Goal: Find contact information: Find contact information

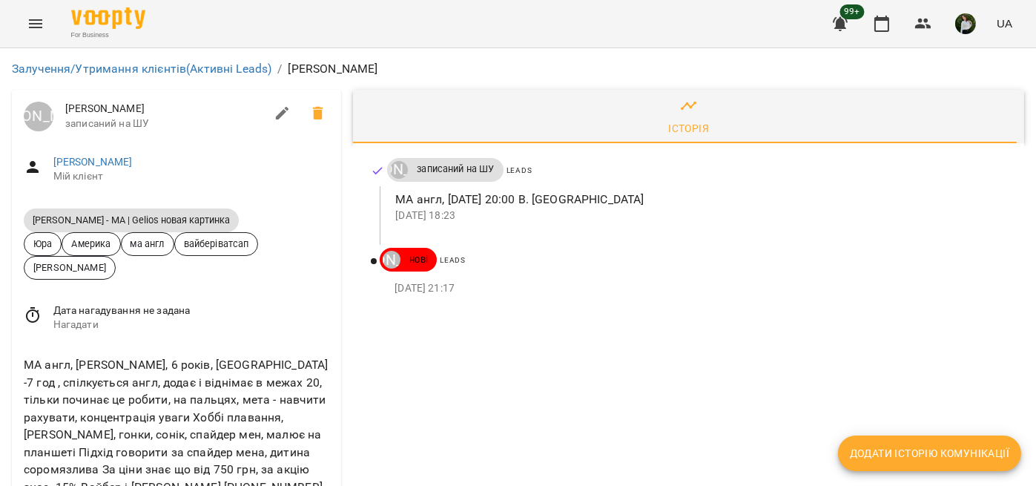
scroll to position [123, 0]
drag, startPoint x: 115, startPoint y: 398, endPoint x: 27, endPoint y: 400, distance: 88.2
copy link "[PHONE_NUMBER]"
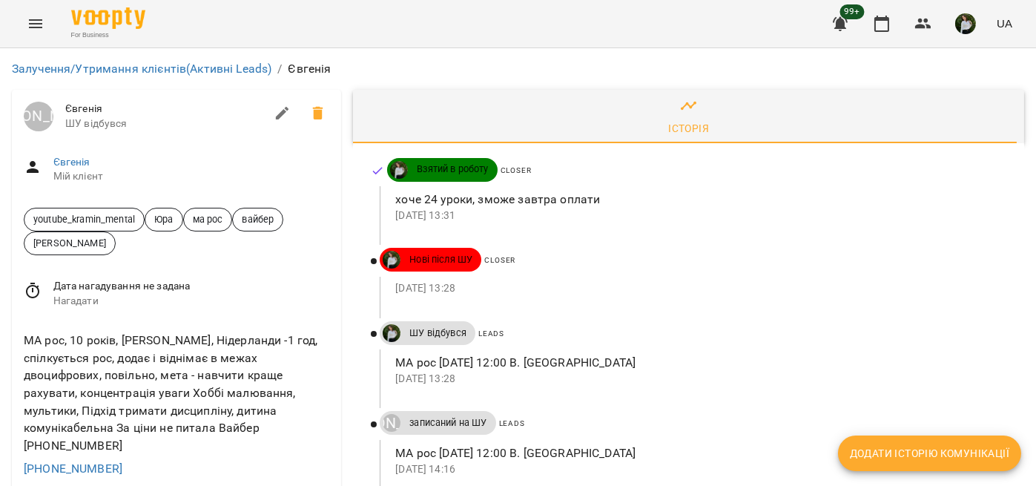
click at [91, 104] on span "Євгенія" at bounding box center [164, 109] width 199 height 15
click at [91, 103] on span "Євгенія" at bounding box center [164, 109] width 199 height 15
copy span "Євгенія"
click at [131, 336] on div "МА рос, 10 років, Альбіна, Нідерланди -1 год, спілкується рос, додає і віднімає…" at bounding box center [176, 392] width 311 height 128
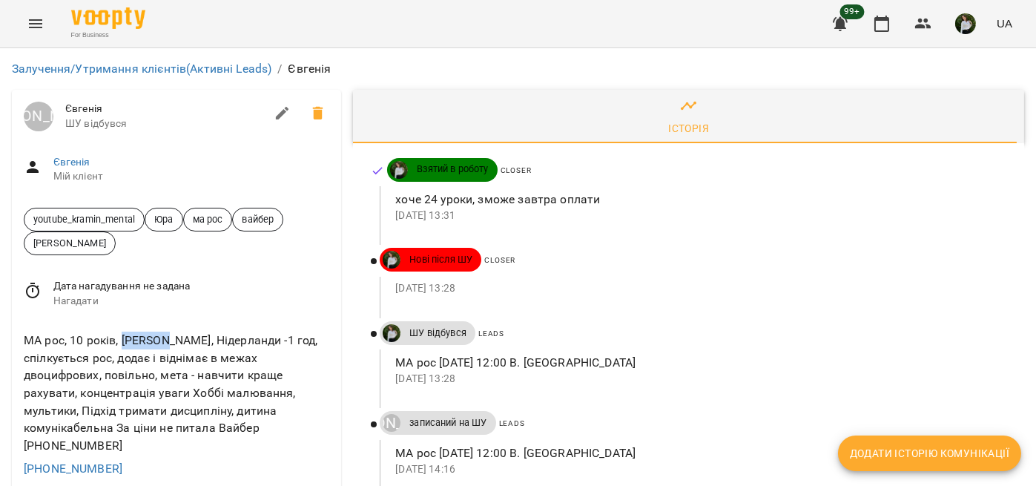
copy div "Альбіна"
click at [188, 342] on div "МА рос, 10 років, Альбіна, Нідерланди -1 год, спілкується рос, додає і віднімає…" at bounding box center [176, 392] width 311 height 128
copy div "Нідерланди"
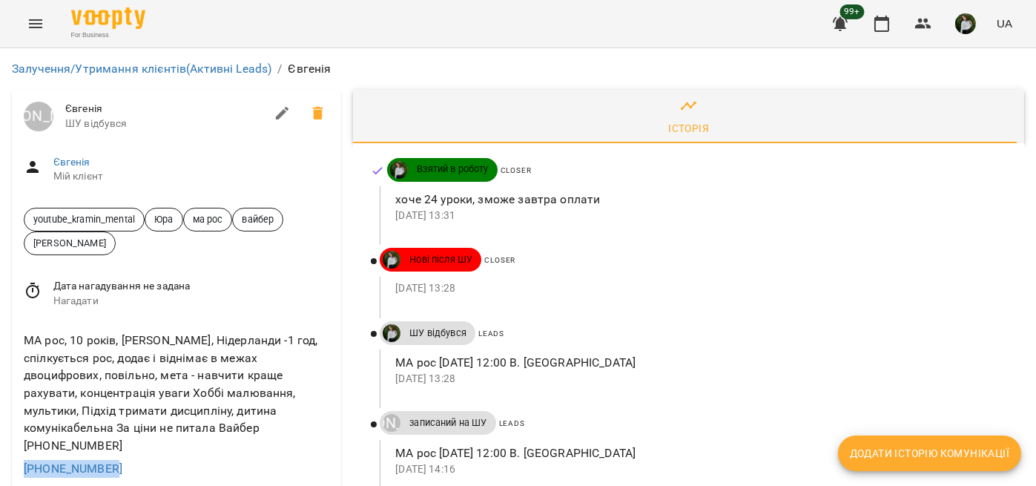
drag, startPoint x: 122, startPoint y: 342, endPoint x: 19, endPoint y: 342, distance: 102.3
click at [19, 342] on div "МА рос, 10 років, Альбіна, Нідерланди -1 год, спілкується рос, додає і віднімає…" at bounding box center [176, 404] width 329 height 170
copy link "+380938405608"
click at [526, 204] on p "хоче 24 уроки, зможе завтра оплати" at bounding box center [697, 200] width 605 height 18
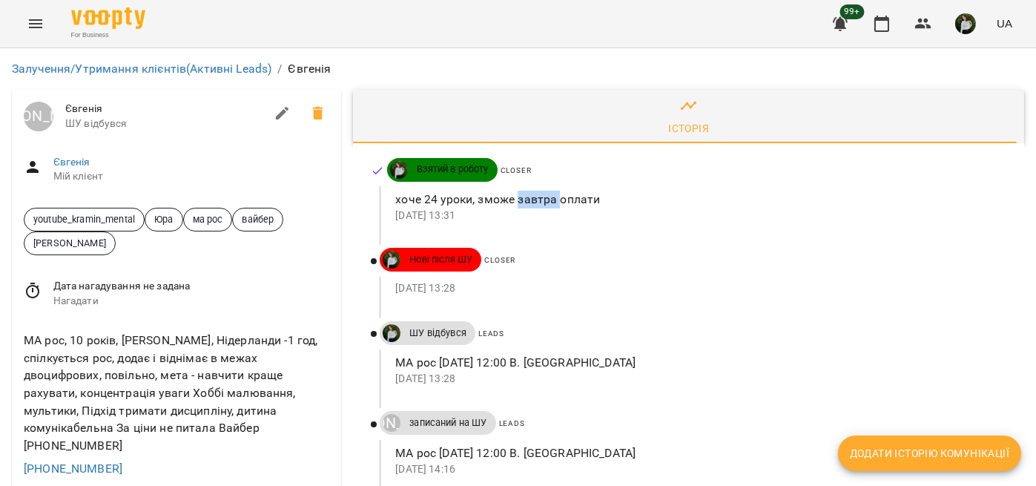
click at [526, 204] on p "хоче 24 уроки, зможе завтра оплати" at bounding box center [697, 200] width 605 height 18
copy p "хоче 24 уроки, зможе завтра оплати"
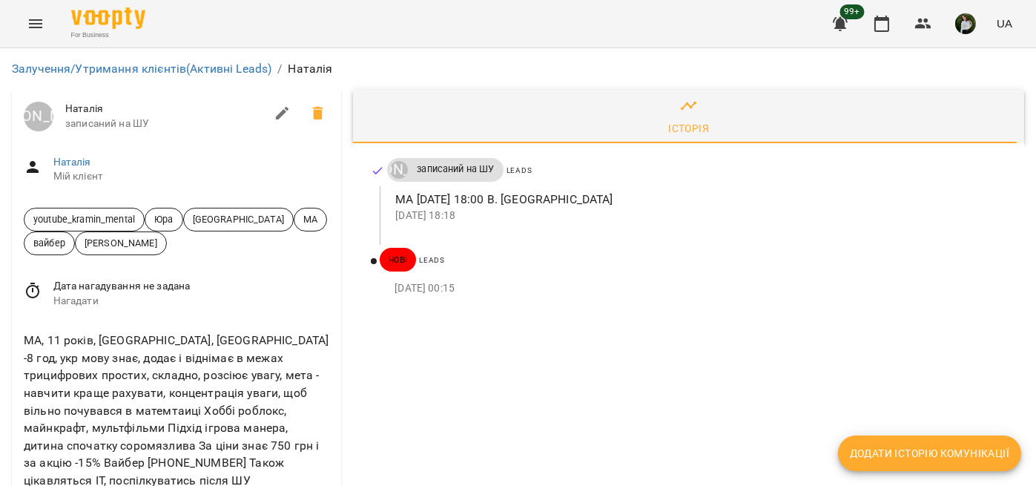
click at [99, 102] on span "Наталія" at bounding box center [164, 109] width 199 height 15
copy span "Наталія"
click at [120, 345] on div "МА, 11 років, Семен, Канада -8 год, укр мову знає, додає і віднімає в межах три…" at bounding box center [176, 409] width 311 height 163
click at [119, 344] on div "МА, 11 років, Семен, Канада -8 год, укр мову знає, додає і віднімає в межах три…" at bounding box center [176, 409] width 311 height 163
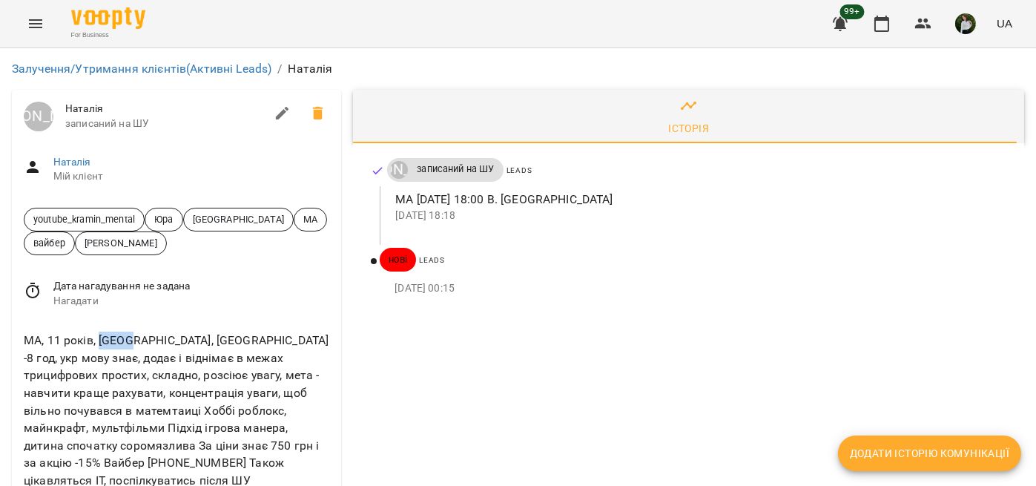
copy div "Семен"
drag, startPoint x: 116, startPoint y: 374, endPoint x: 24, endPoint y: 371, distance: 92.0
copy link "+12048699067"
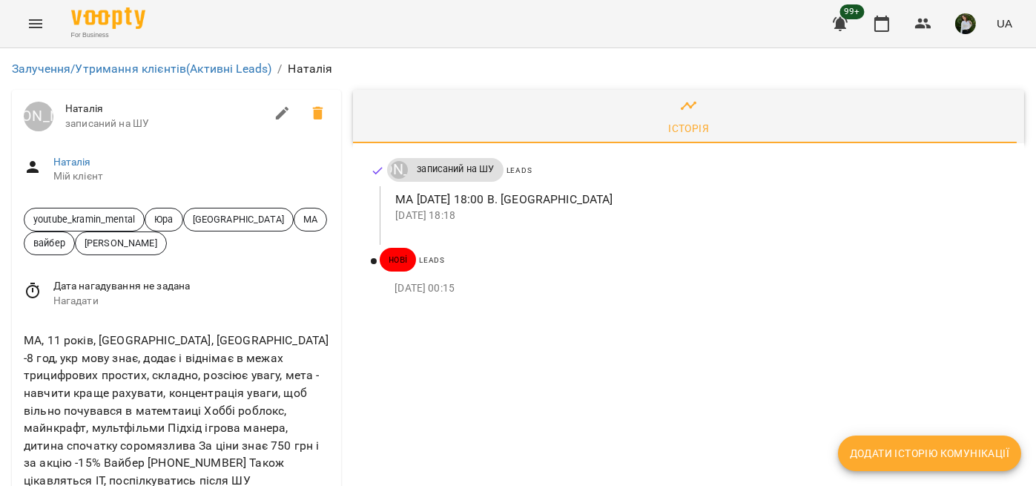
scroll to position [0, 0]
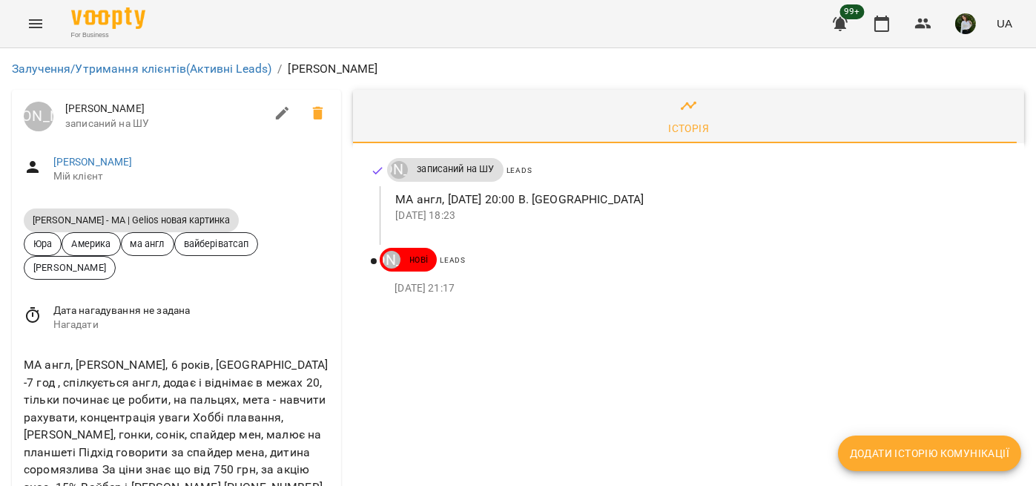
click at [86, 105] on span "[PERSON_NAME]" at bounding box center [164, 109] width 199 height 15
copy span "[PERSON_NAME]"
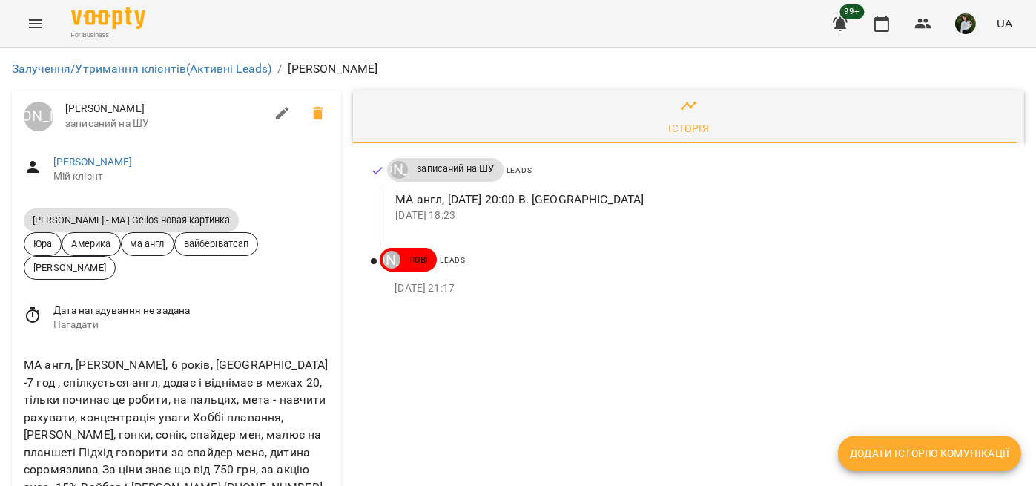
drag, startPoint x: 120, startPoint y: 403, endPoint x: 21, endPoint y: 407, distance: 99.4
copy link "[PHONE_NUMBER]"
